Goal: Entertainment & Leisure: Browse casually

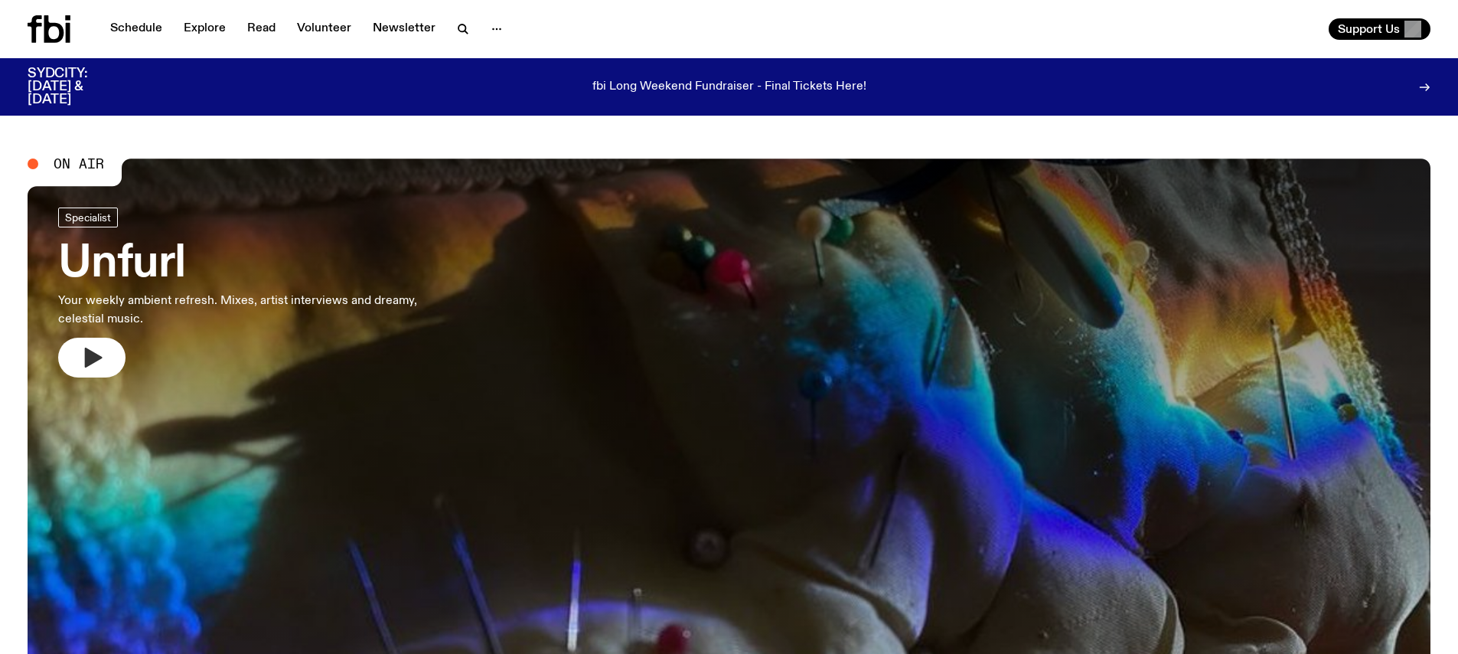
click at [90, 343] on button "button" at bounding box center [91, 358] width 67 height 40
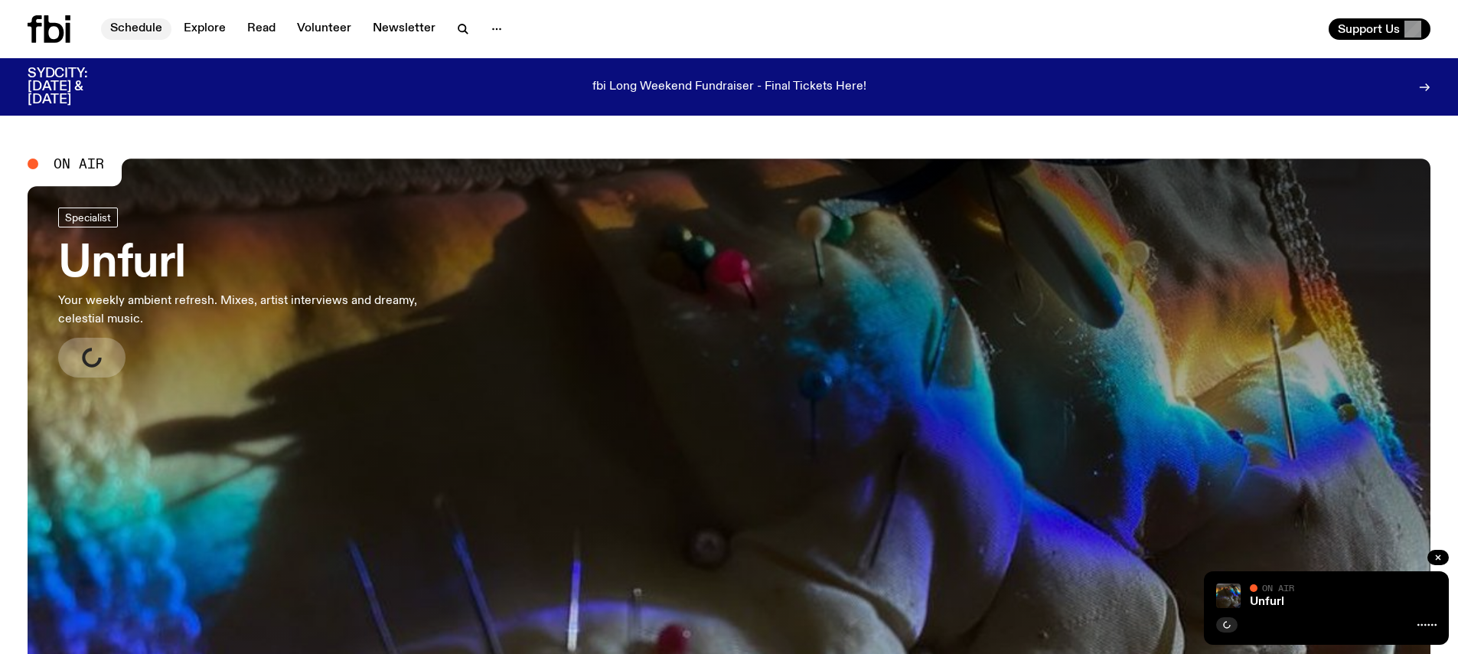
click at [153, 38] on link "Schedule" at bounding box center [136, 28] width 70 height 21
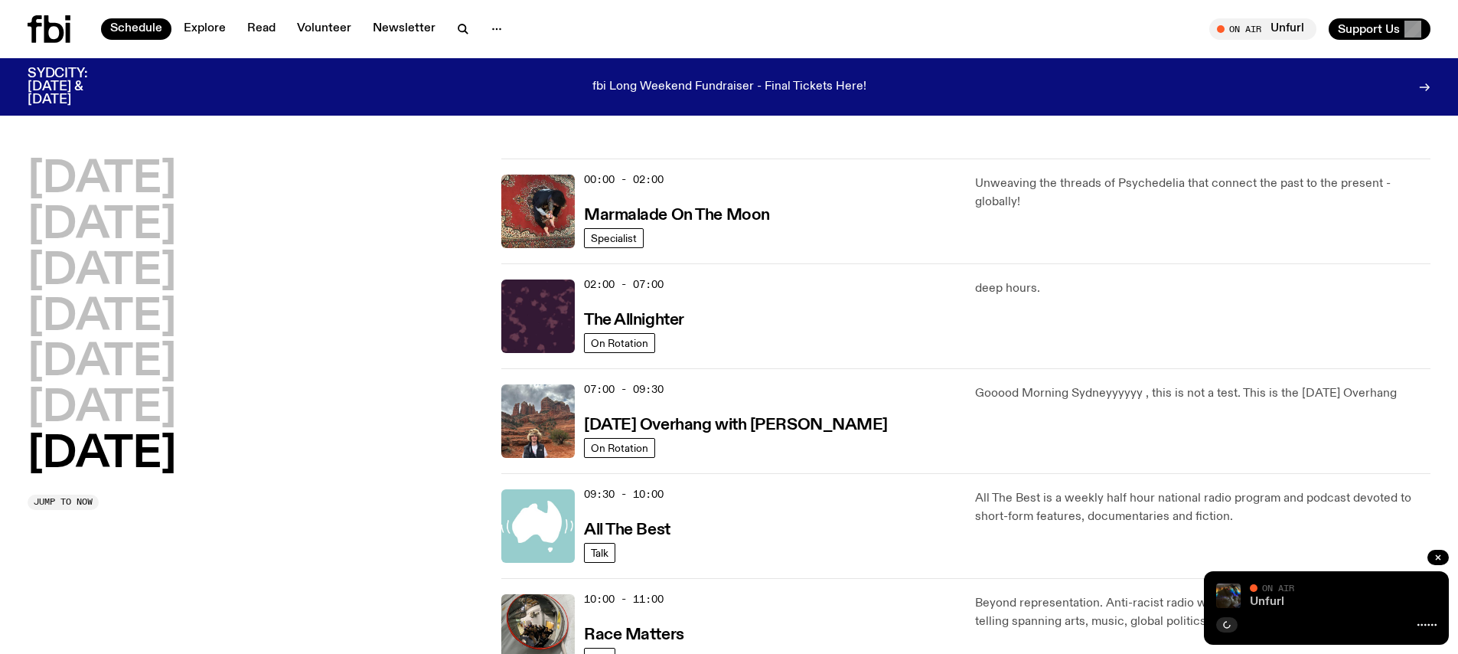
click at [1258, 601] on link "Unfurl" at bounding box center [1267, 601] width 34 height 12
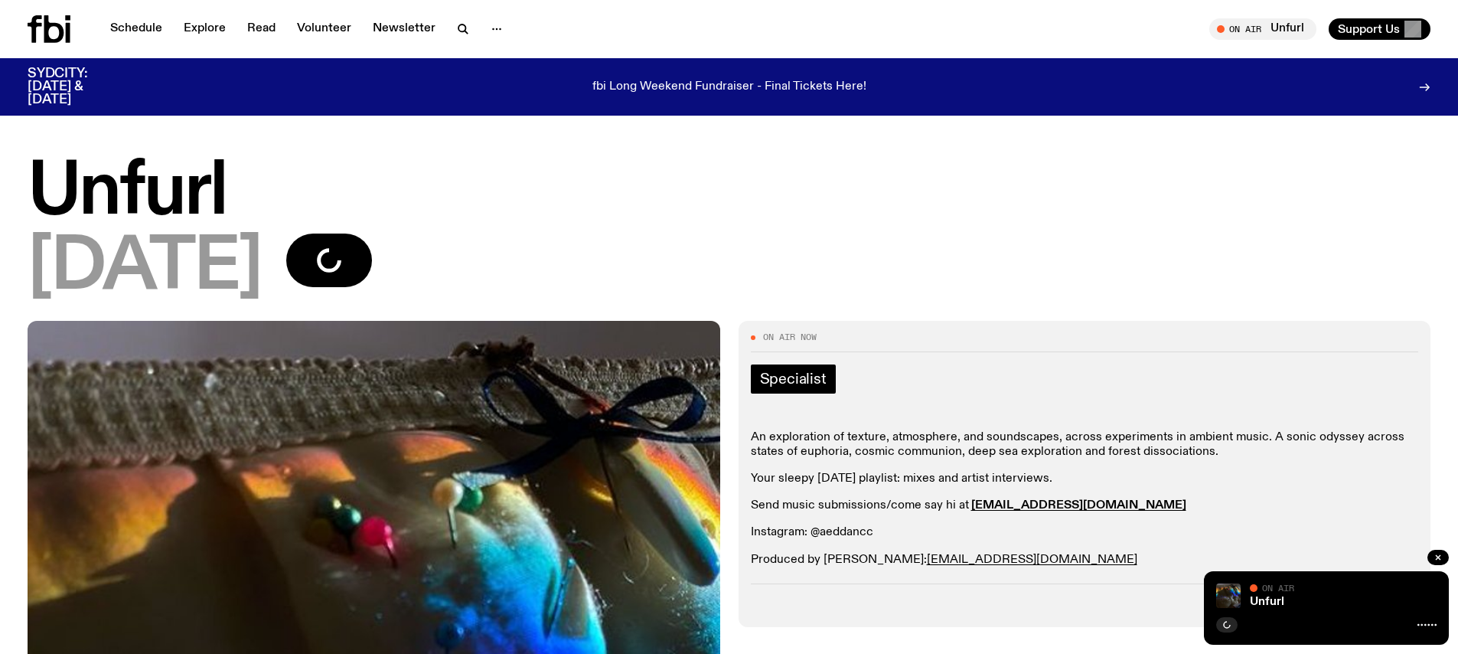
click at [805, 366] on link "Specialist" at bounding box center [793, 378] width 85 height 29
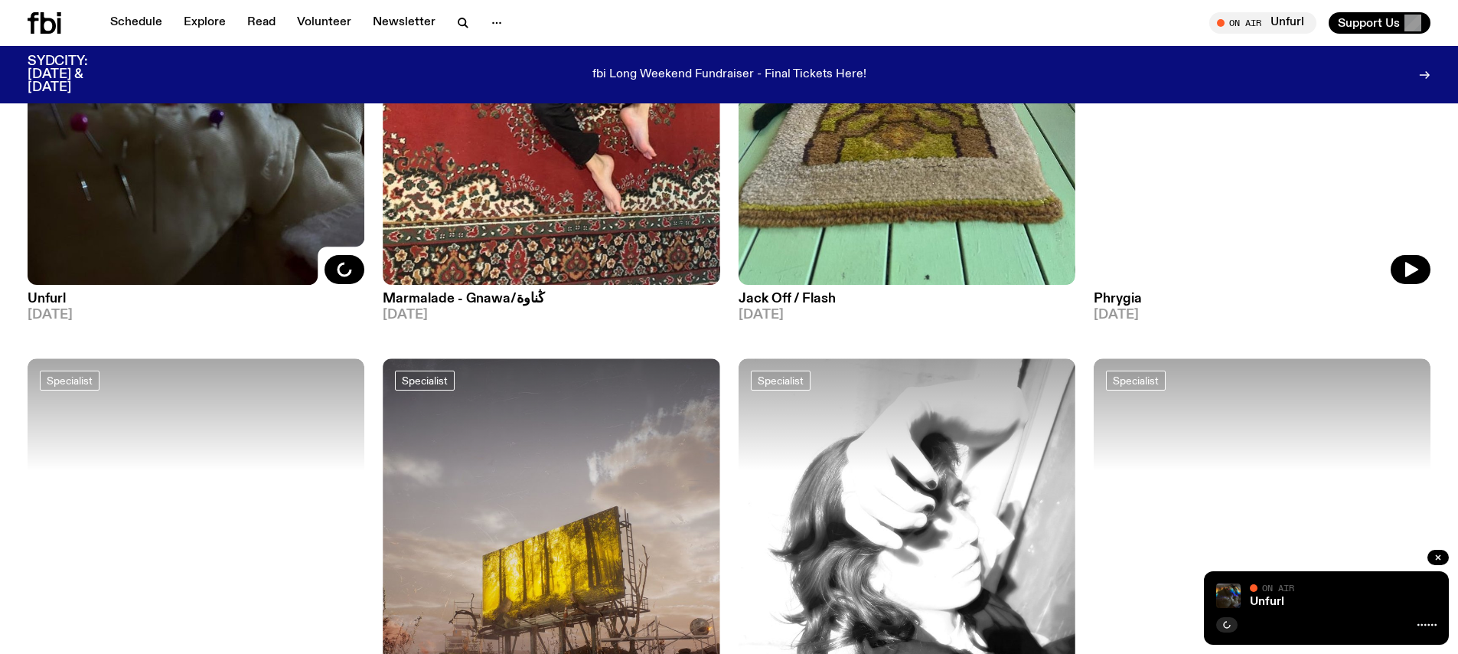
scroll to position [266, 0]
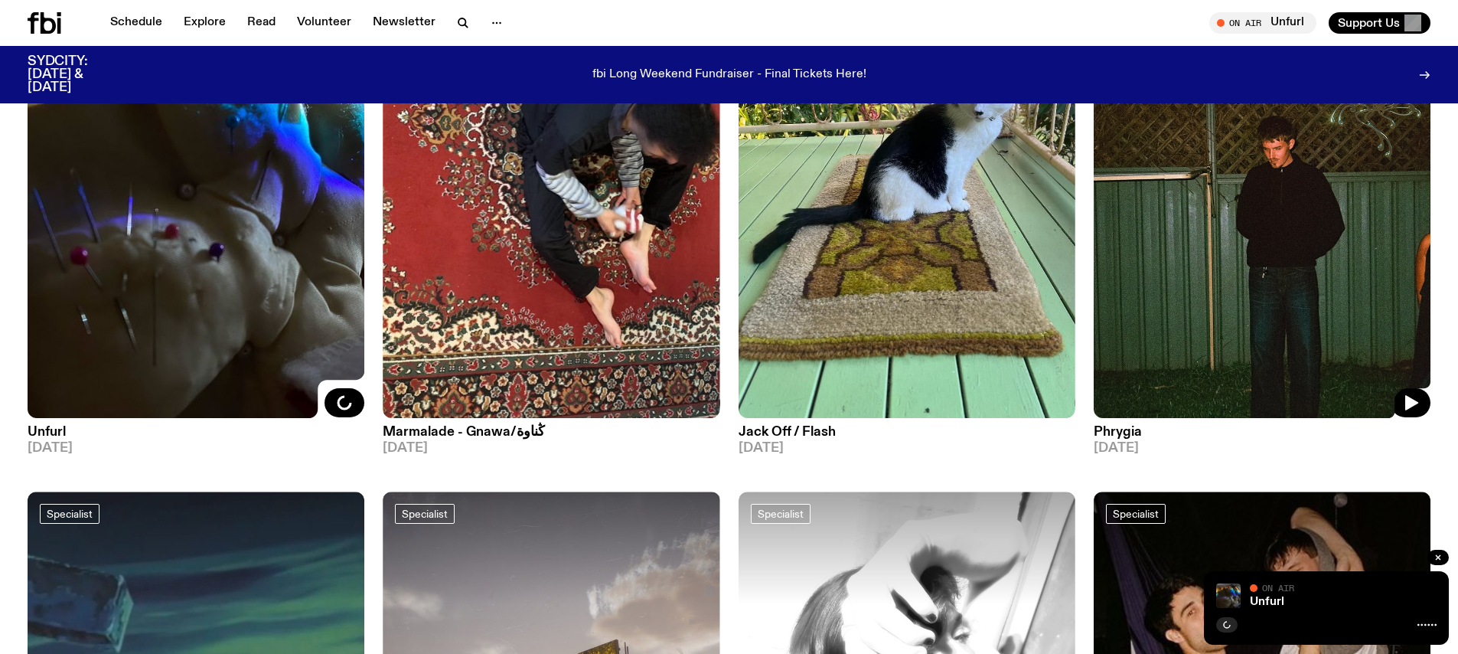
click at [1195, 335] on img at bounding box center [1262, 193] width 337 height 449
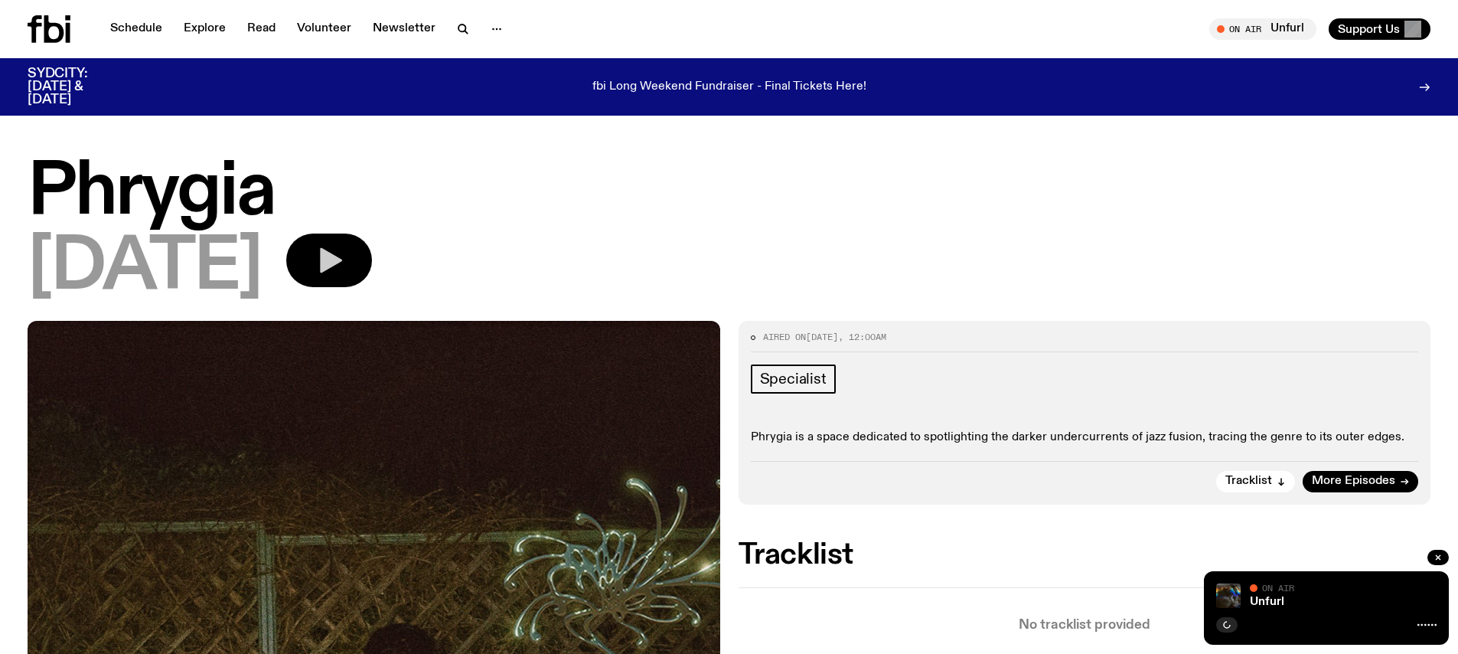
click at [357, 275] on button "button" at bounding box center [329, 260] width 86 height 54
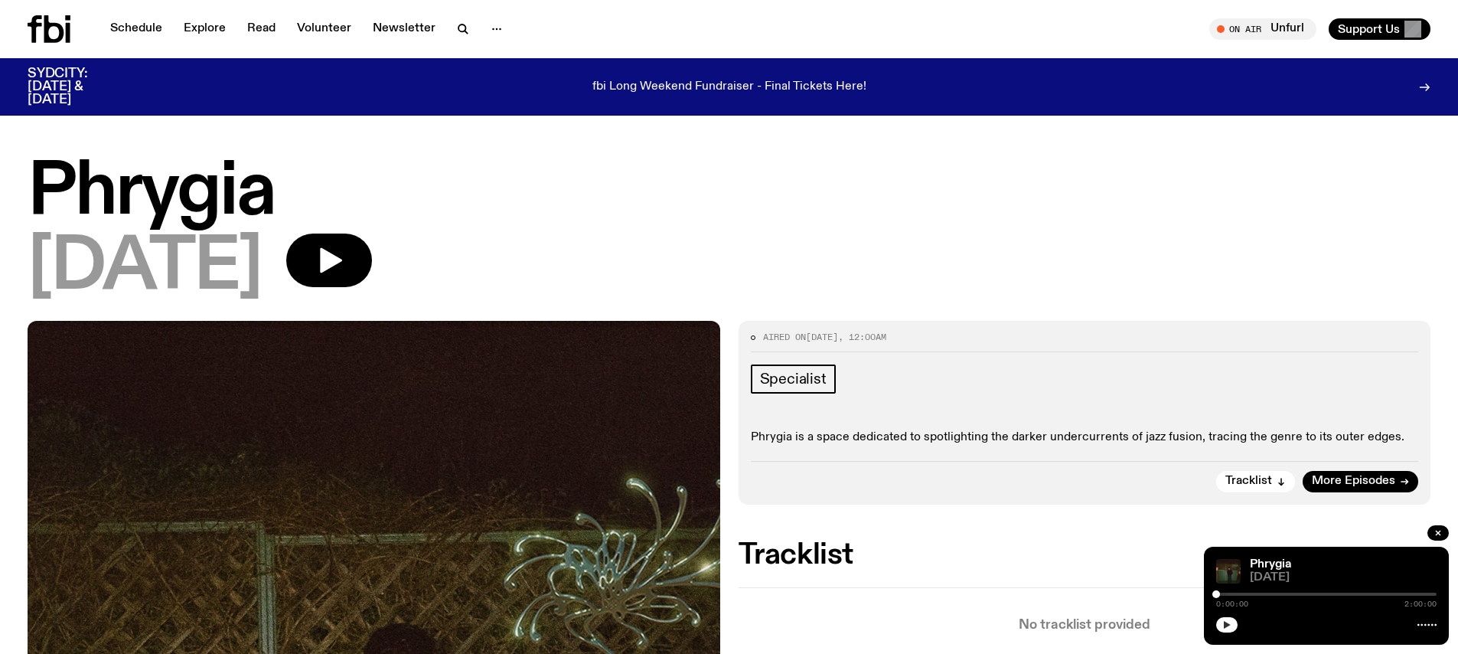
click at [1222, 623] on icon "button" at bounding box center [1226, 624] width 9 height 9
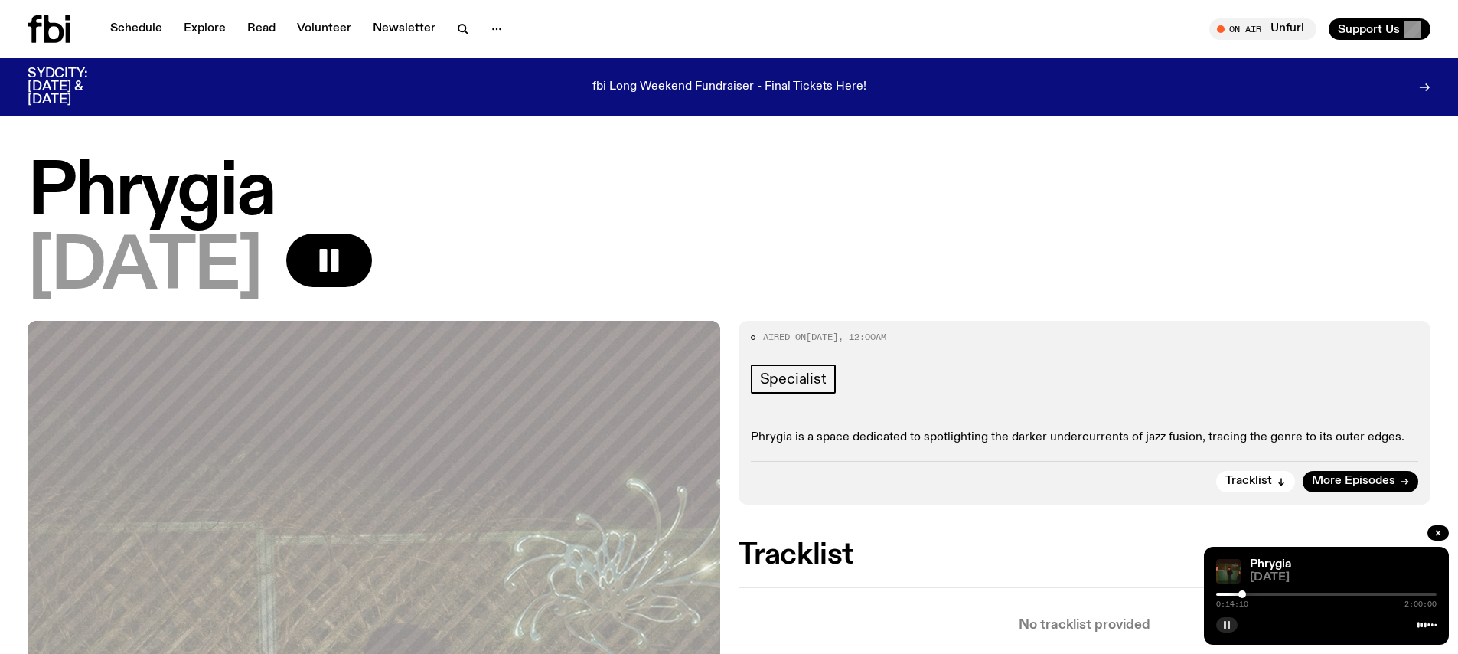
drag, startPoint x: 1218, startPoint y: 592, endPoint x: 1280, endPoint y: 595, distance: 62.0
click at [1246, 594] on div at bounding box center [1242, 594] width 8 height 8
click at [1297, 27] on span "Tune in live" at bounding box center [1267, 28] width 83 height 11
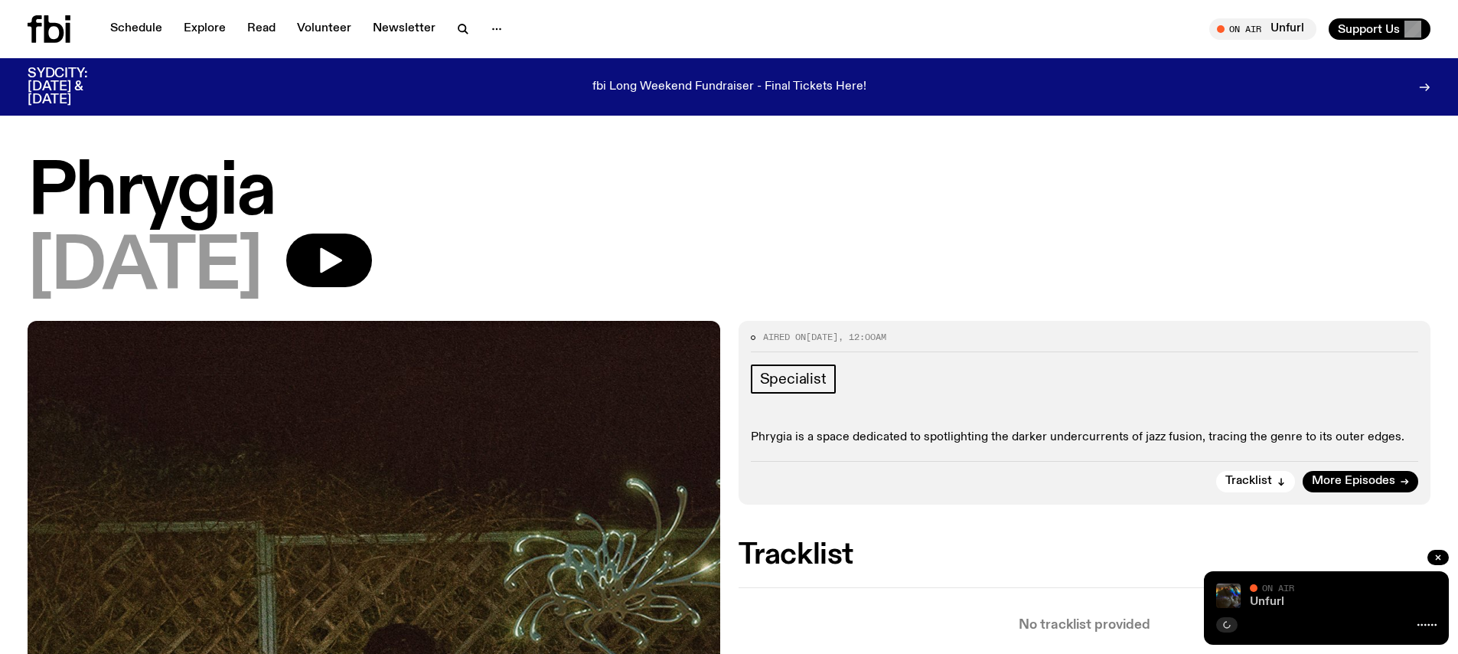
click at [1265, 602] on link "Unfurl" at bounding box center [1267, 601] width 34 height 12
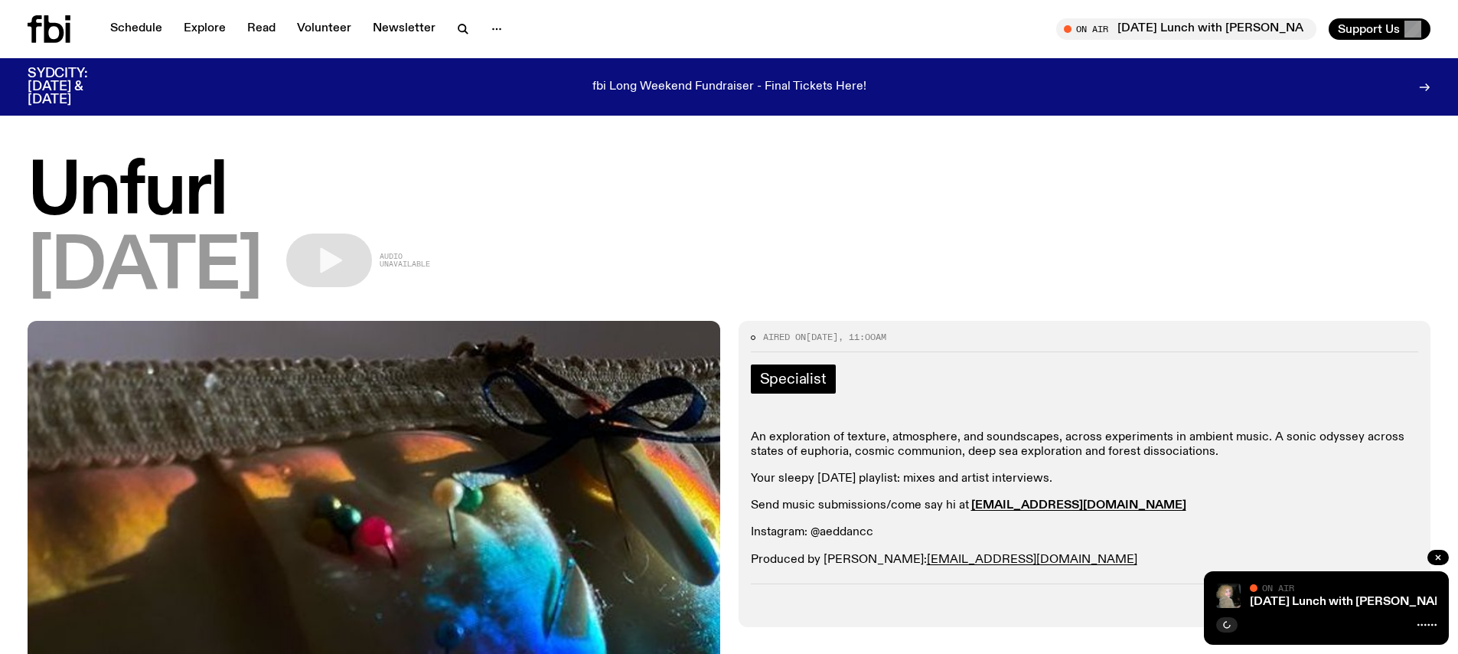
click at [784, 382] on span "Specialist" at bounding box center [793, 378] width 67 height 17
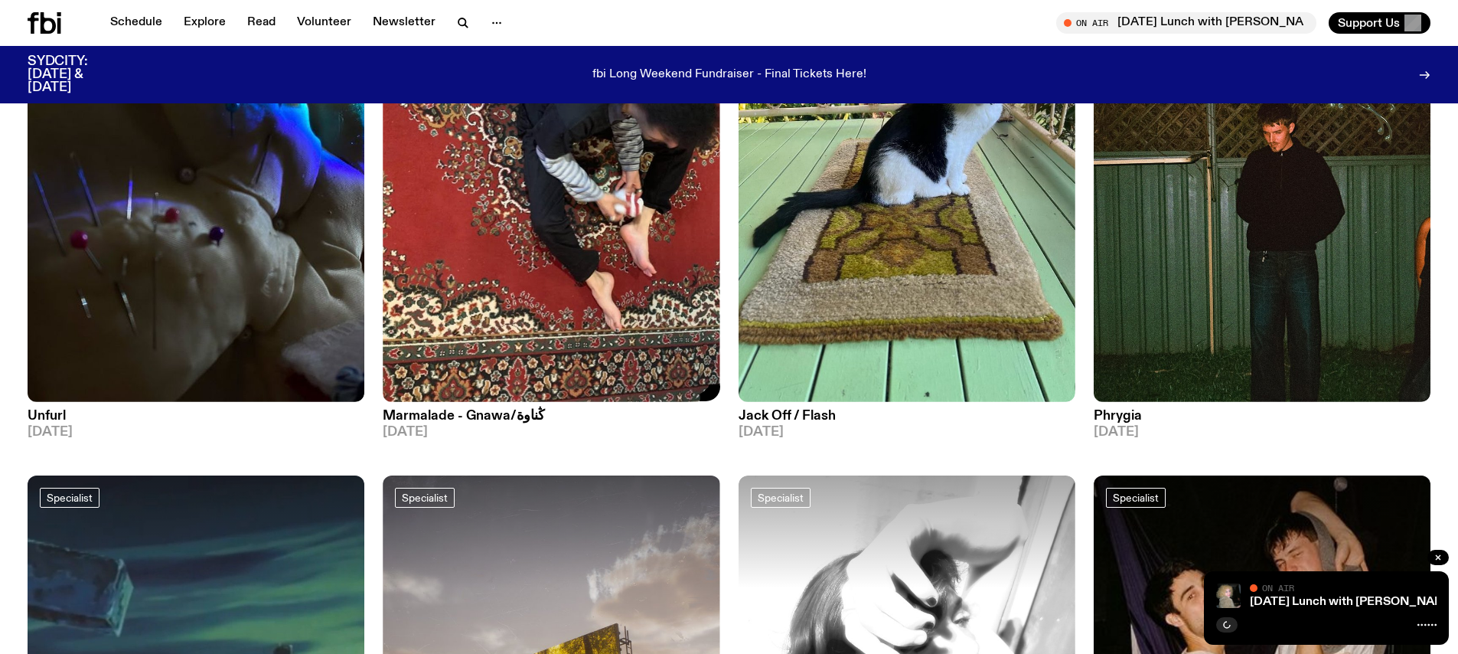
scroll to position [281, 0]
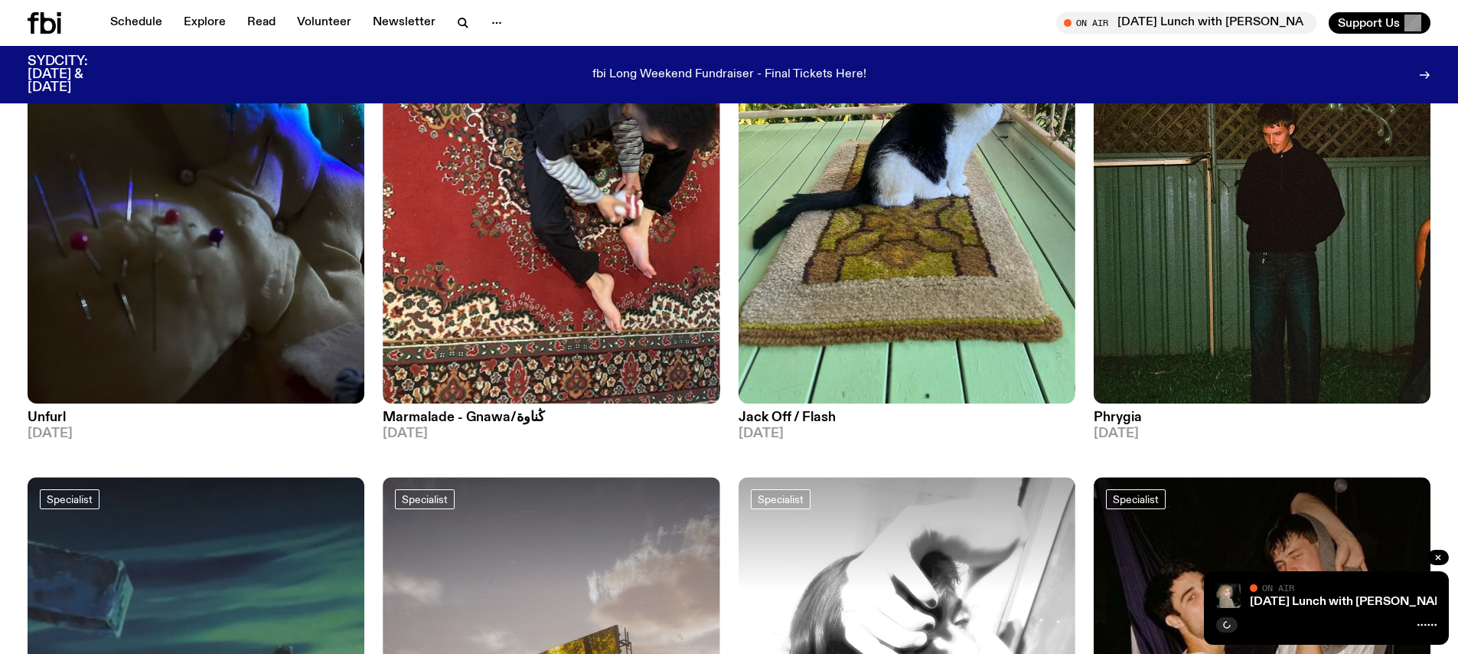
click at [249, 421] on h3 "Unfurl" at bounding box center [196, 417] width 337 height 13
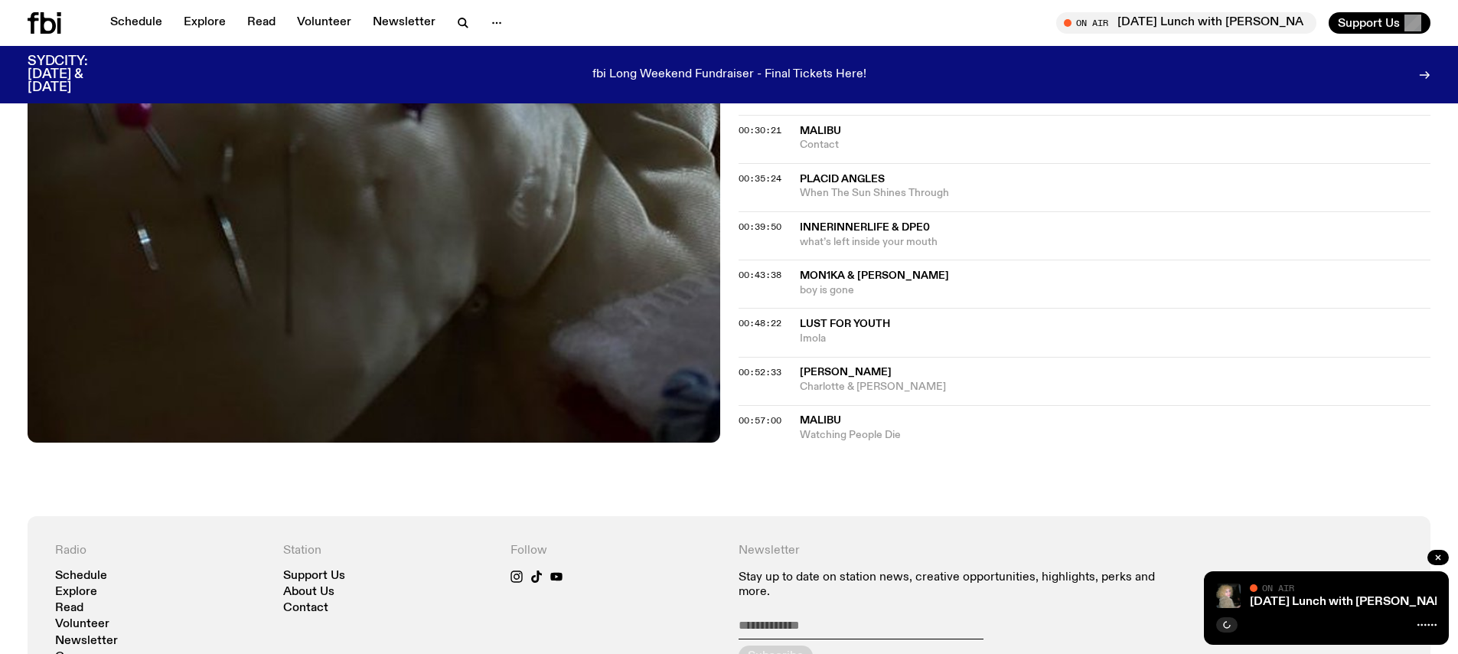
scroll to position [433, 0]
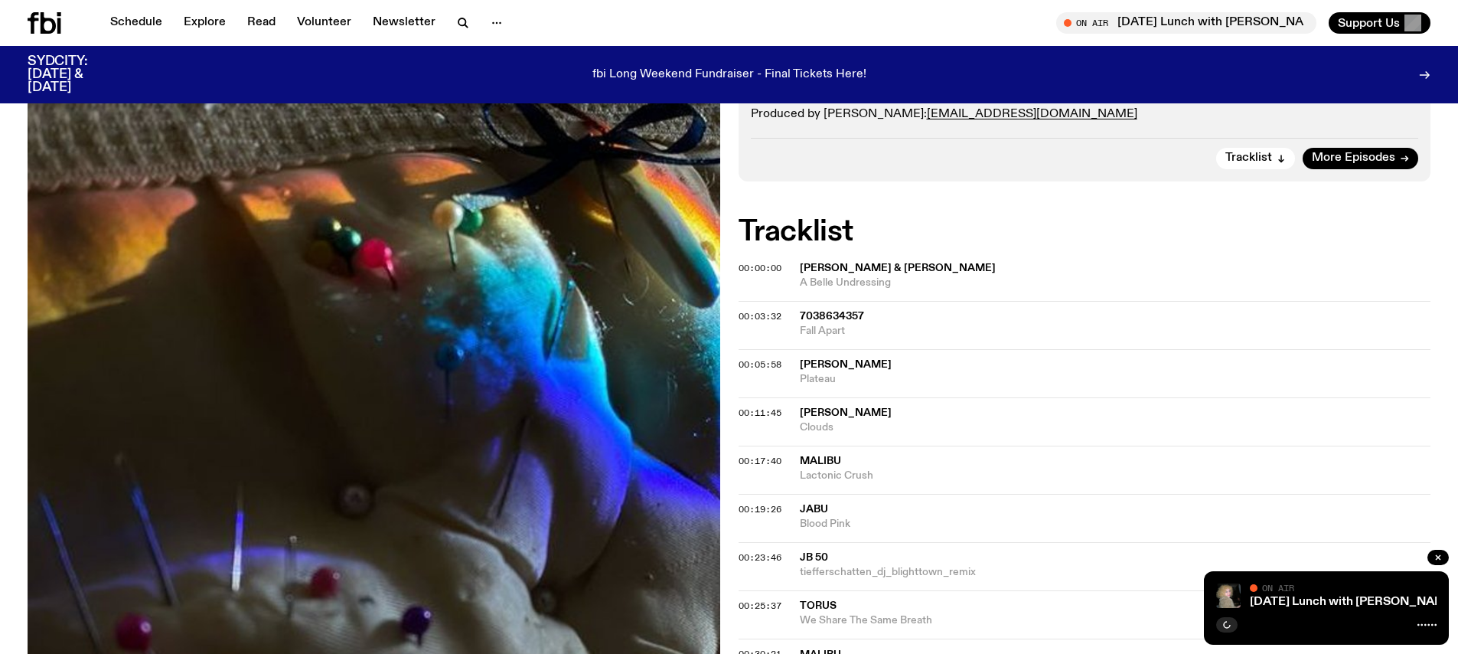
click at [853, 276] on span "A Belle Undressing" at bounding box center [1115, 283] width 631 height 15
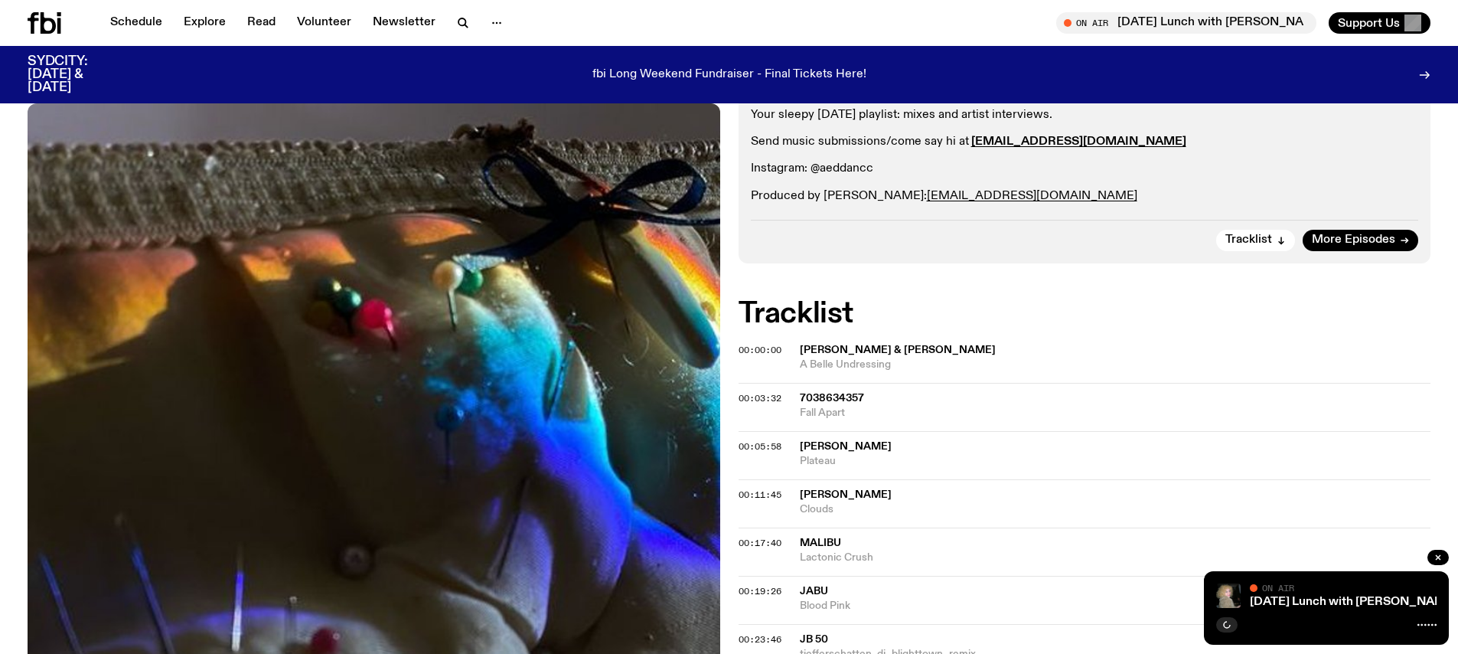
scroll to position [296, 0]
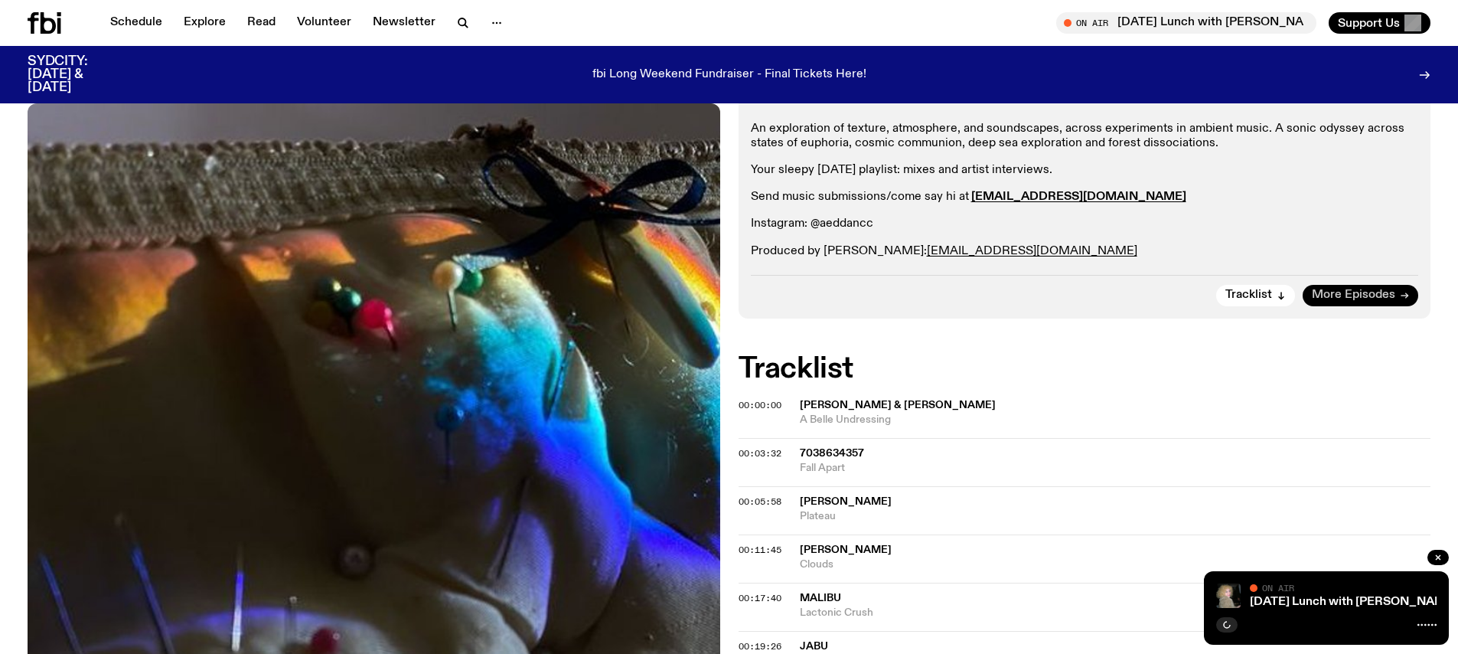
click at [1334, 298] on span "More Episodes" at bounding box center [1353, 294] width 83 height 11
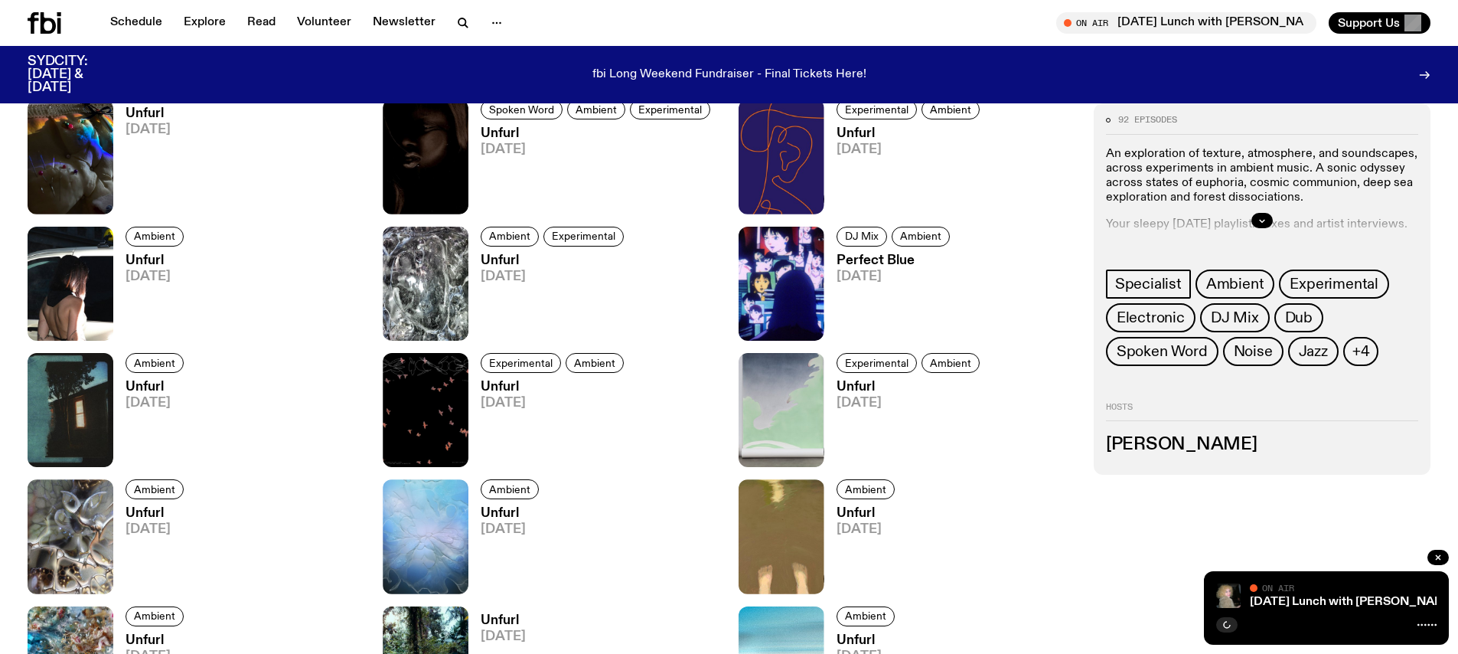
scroll to position [954, 0]
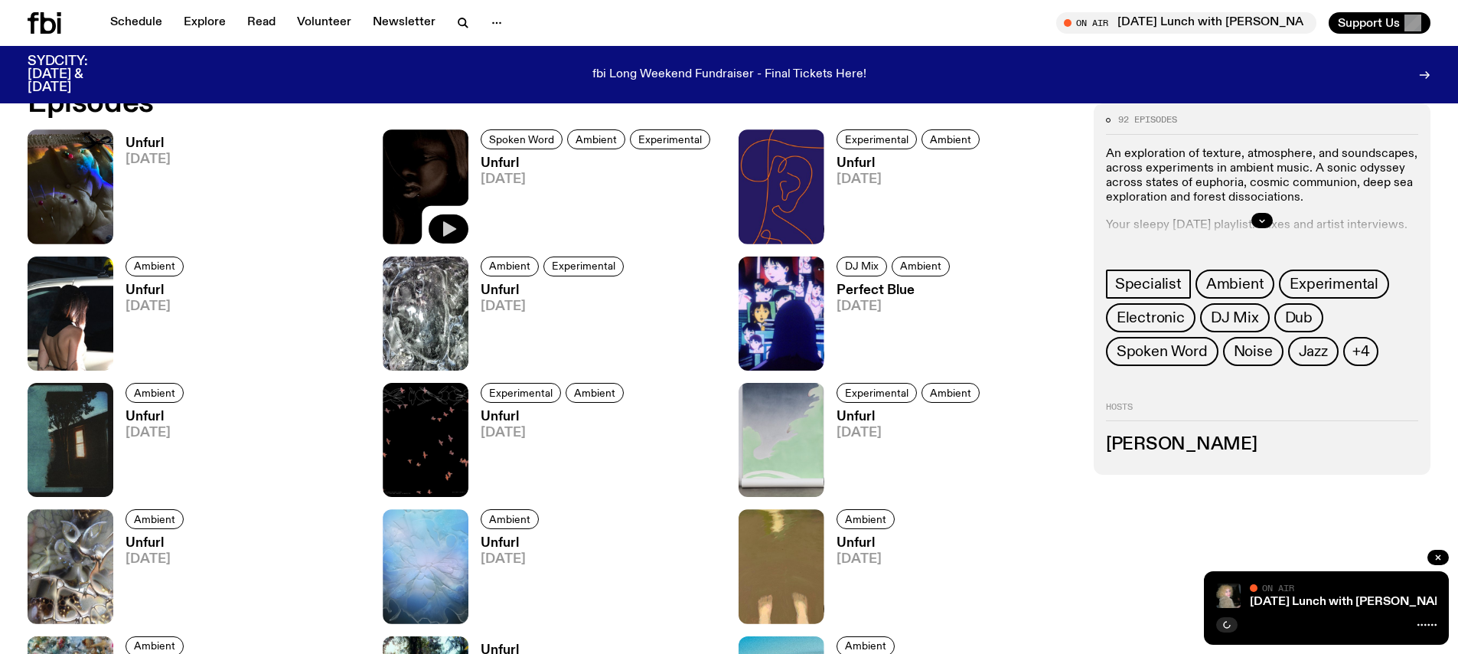
click at [453, 229] on icon "button" at bounding box center [449, 228] width 13 height 15
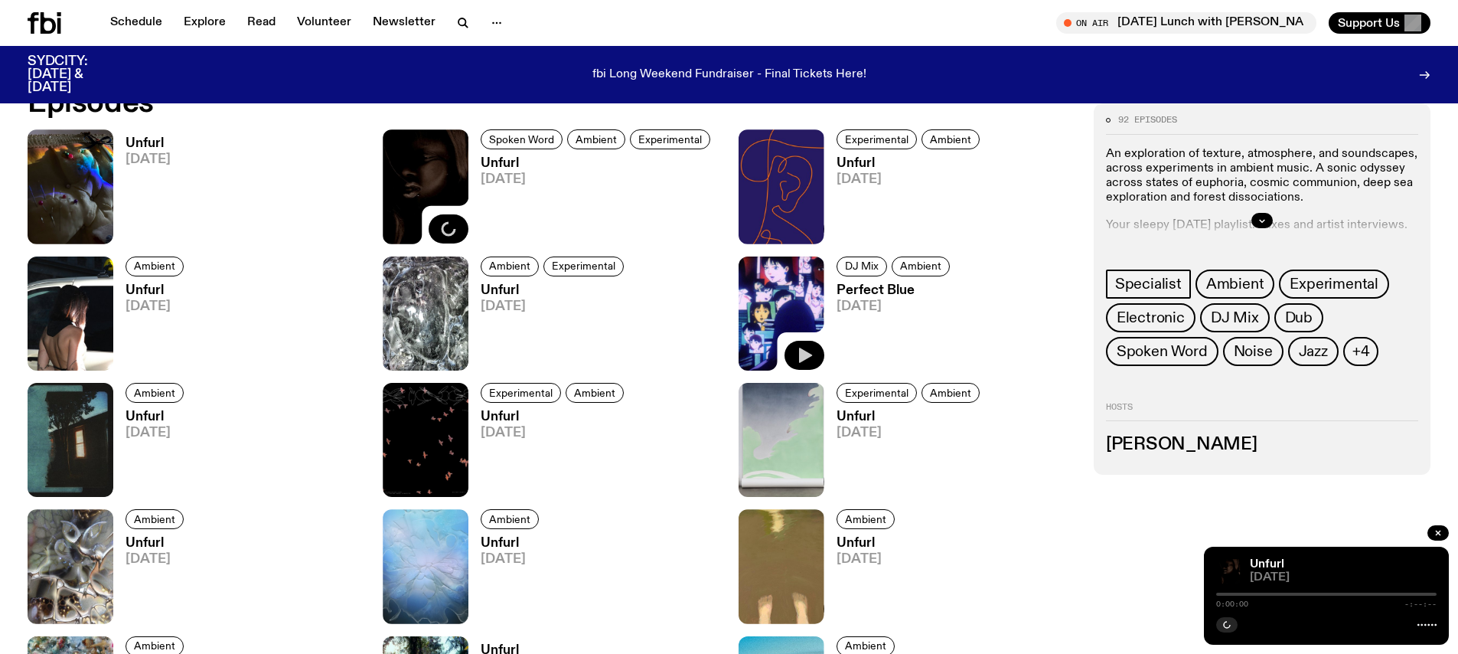
click at [809, 355] on icon "button" at bounding box center [805, 354] width 13 height 15
